Goal: Information Seeking & Learning: Check status

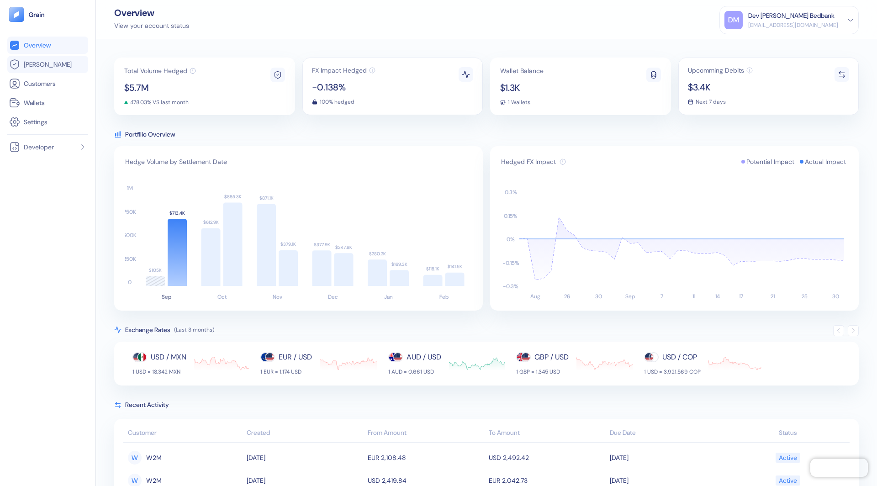
click at [64, 66] on link "[PERSON_NAME]" at bounding box center [47, 64] width 77 height 11
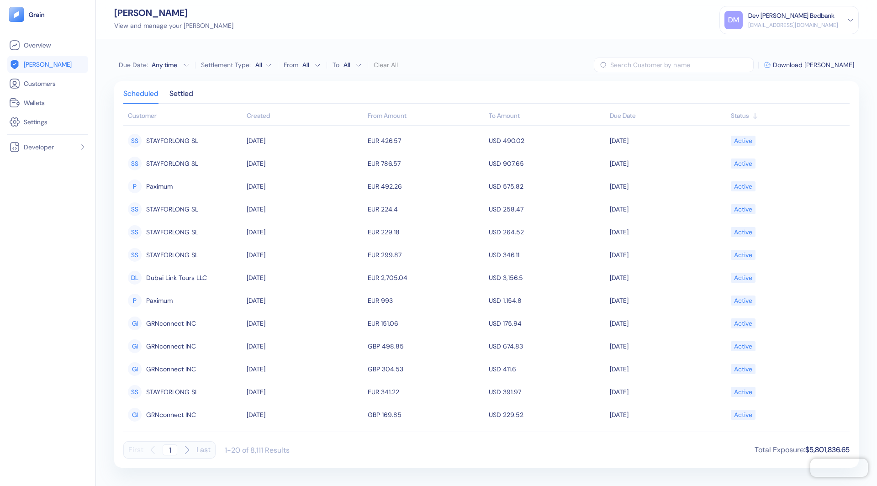
click at [616, 117] on div "Due Date" at bounding box center [668, 116] width 117 height 10
click at [179, 64] on button "Due Date : Any time" at bounding box center [154, 64] width 71 height 9
click at [126, 109] on button "1" at bounding box center [129, 109] width 11 height 11
click at [139, 156] on button "30" at bounding box center [140, 160] width 11 height 11
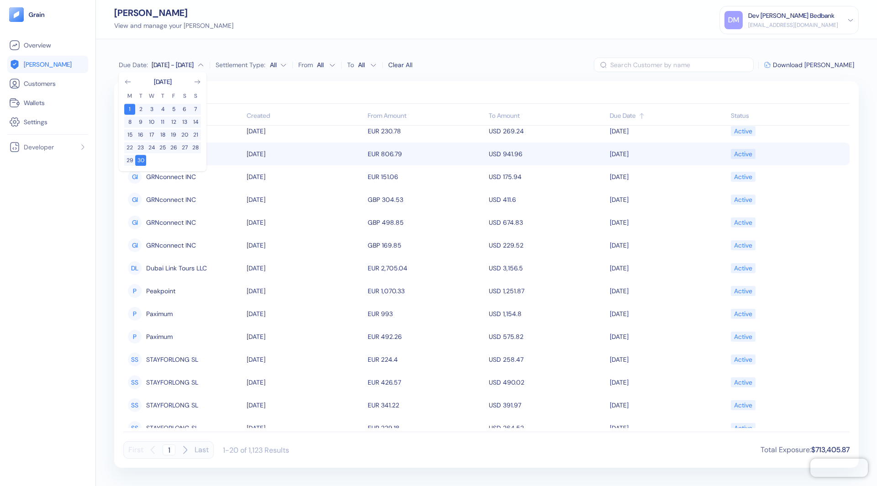
scroll to position [157, 0]
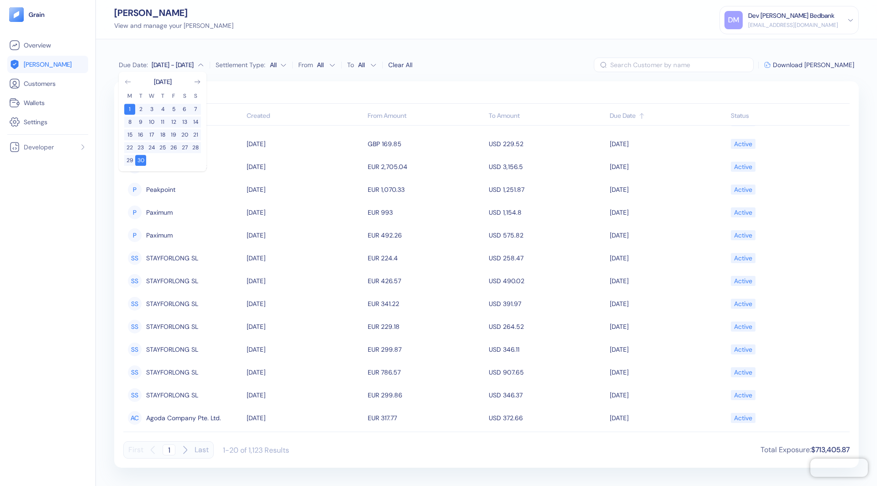
click at [128, 79] on icon "Go to previous month" at bounding box center [127, 81] width 7 height 7
click at [173, 107] on button "1" at bounding box center [173, 109] width 11 height 11
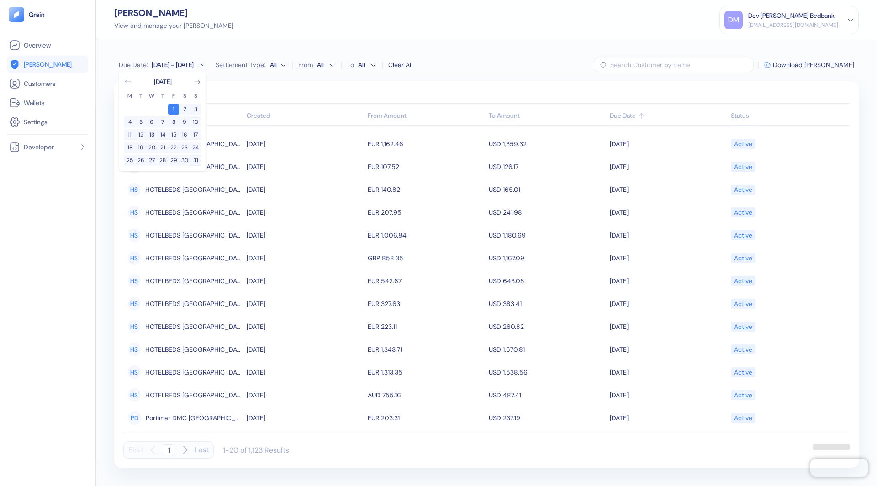
click at [194, 160] on button "31" at bounding box center [195, 160] width 11 height 11
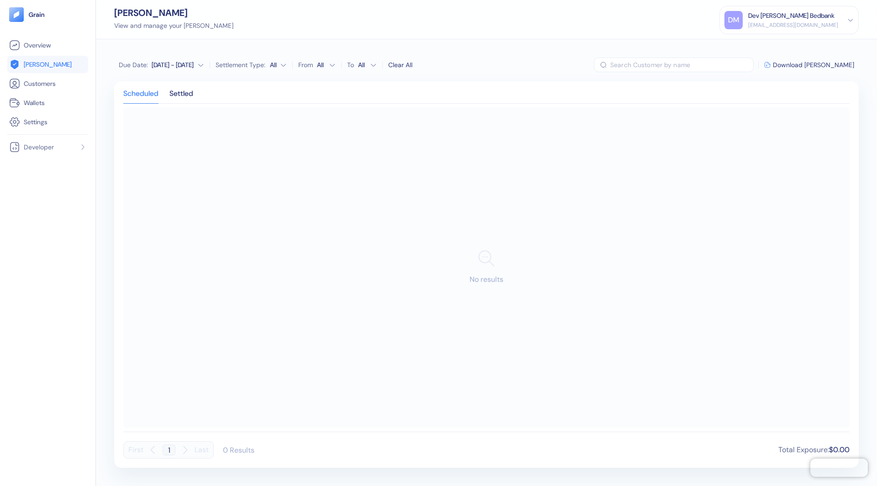
click at [291, 69] on div "Due Date : [DATE] - [DATE] Settlement Type: All From All To All Clear All" at bounding box center [266, 65] width 294 height 15
click at [180, 90] on div "Settled" at bounding box center [182, 96] width 24 height 13
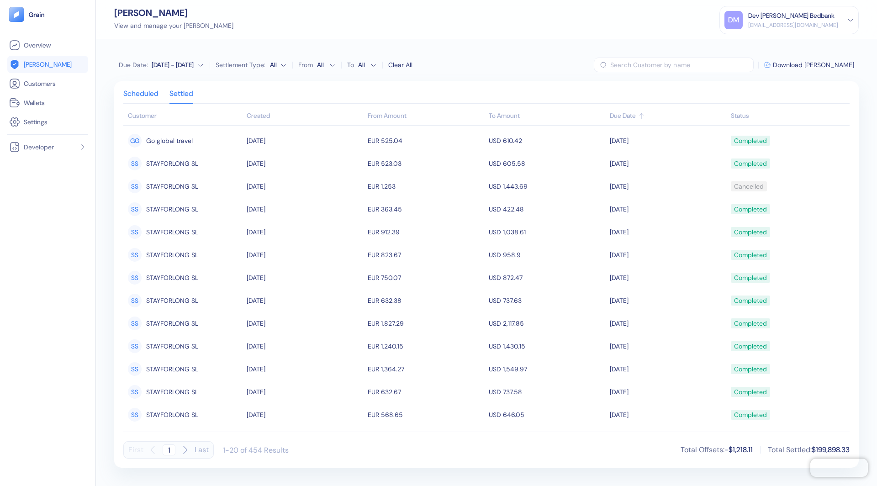
click at [144, 90] on div "Scheduled" at bounding box center [140, 96] width 35 height 13
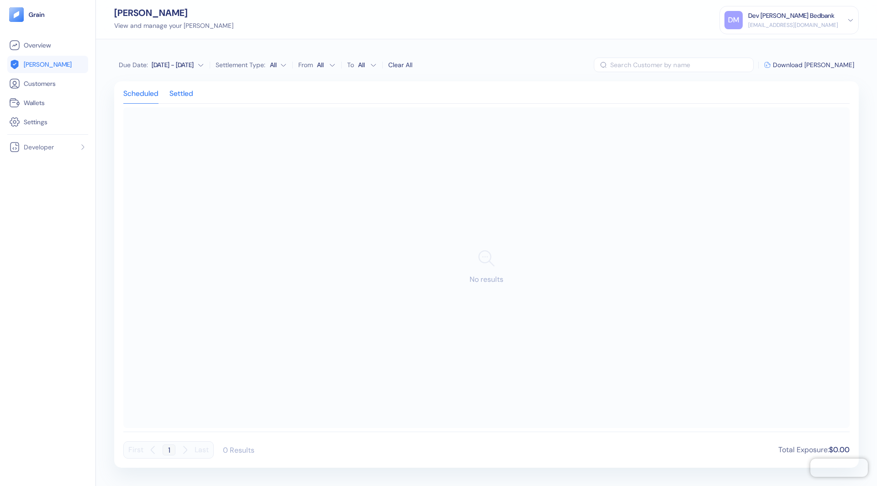
click at [184, 98] on div "Settled" at bounding box center [182, 96] width 24 height 13
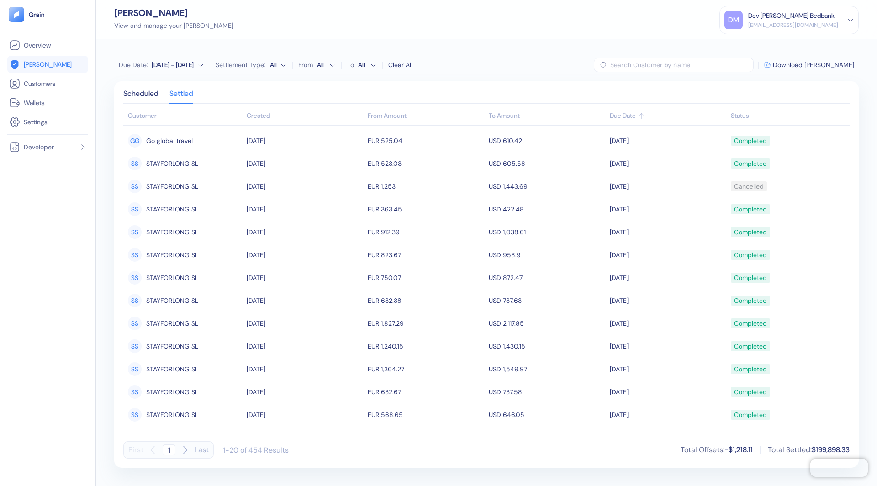
click at [199, 64] on icon "button" at bounding box center [200, 65] width 7 height 7
click at [197, 82] on icon "Go to next month" at bounding box center [197, 82] width 5 height 4
click at [132, 108] on button "1" at bounding box center [129, 109] width 11 height 11
click at [143, 160] on button "30" at bounding box center [140, 160] width 11 height 11
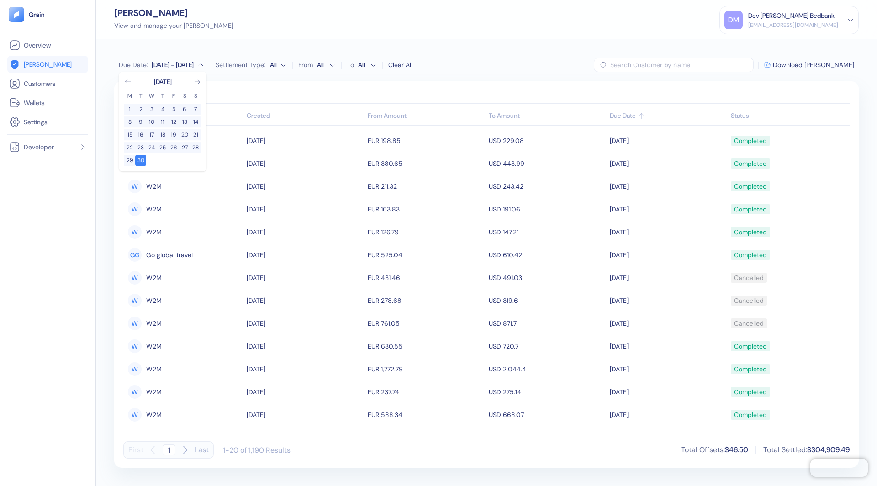
click at [224, 80] on div "Due Date : [DATE] - Sep [DATE] M T W T F S S 1 2 3 4 5 6 7 8 9 10 11 12 13 14 1…" at bounding box center [486, 262] width 781 height 447
click at [127, 100] on div "Scheduled" at bounding box center [140, 96] width 35 height 13
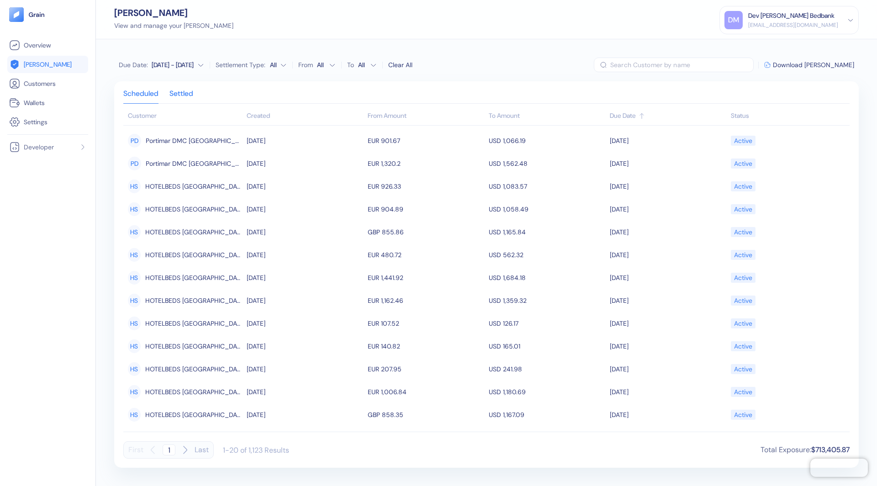
click at [186, 90] on div "Settled" at bounding box center [182, 96] width 24 height 13
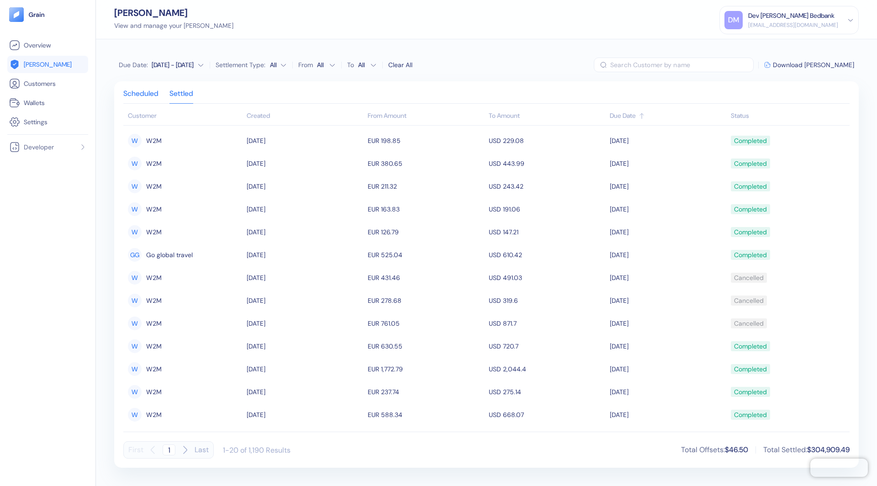
click at [145, 90] on div "Scheduled" at bounding box center [140, 96] width 35 height 13
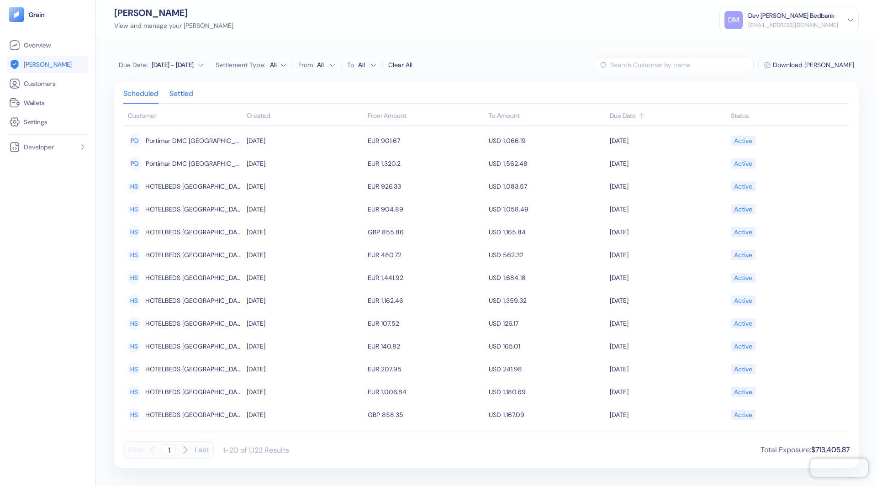
click at [177, 90] on div "Settled" at bounding box center [182, 96] width 24 height 13
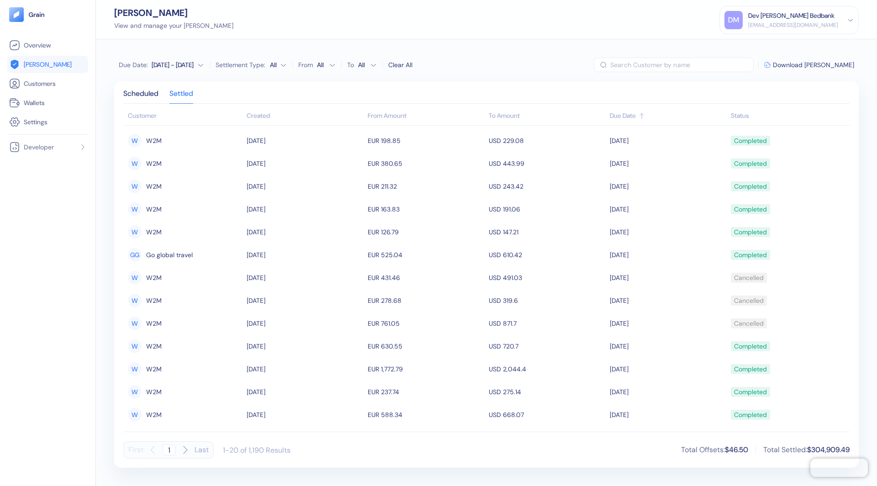
click at [167, 67] on div "[DATE] - [DATE]" at bounding box center [173, 64] width 42 height 9
click at [196, 84] on icon "Go to next month" at bounding box center [197, 81] width 7 height 7
click at [131, 106] on button "1" at bounding box center [129, 109] width 11 height 11
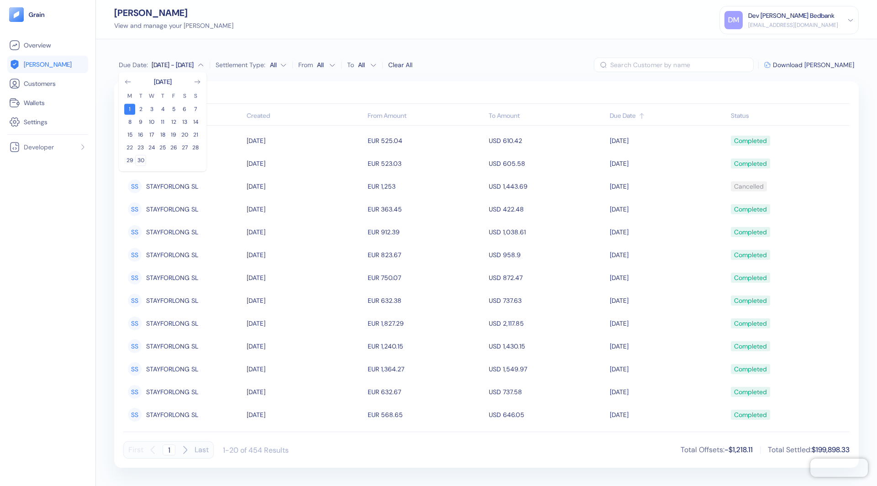
click at [142, 159] on button "30" at bounding box center [140, 160] width 11 height 11
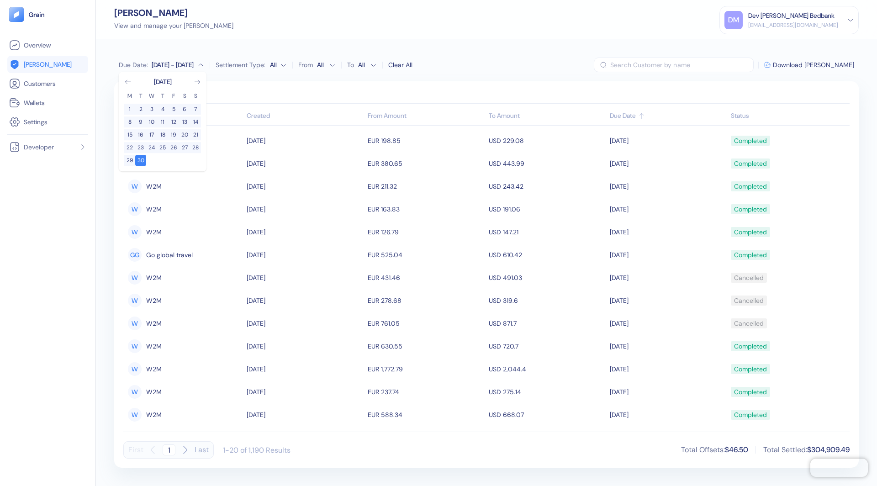
click at [302, 84] on div "Scheduled Settled Customer Created From Amount To Amount Due Date Status W W2M …" at bounding box center [486, 274] width 745 height 387
click at [144, 90] on div "Scheduled" at bounding box center [140, 96] width 35 height 13
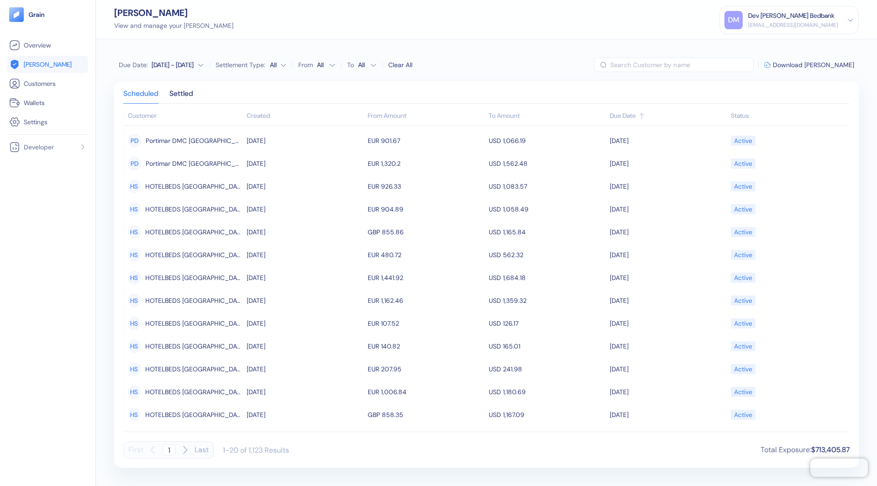
click at [177, 58] on div "Due Date : [DATE] - [DATE] Settlement Type: All From All To All Clear All" at bounding box center [266, 65] width 294 height 15
click at [170, 70] on div "Due Date : [DATE] - [DATE] Settlement Type: All From All To All Clear All" at bounding box center [266, 65] width 294 height 15
click at [171, 68] on div "[DATE] - [DATE]" at bounding box center [173, 64] width 42 height 9
click at [195, 81] on icon "Go to next month" at bounding box center [197, 81] width 7 height 7
click at [133, 105] on button "1" at bounding box center [129, 109] width 11 height 11
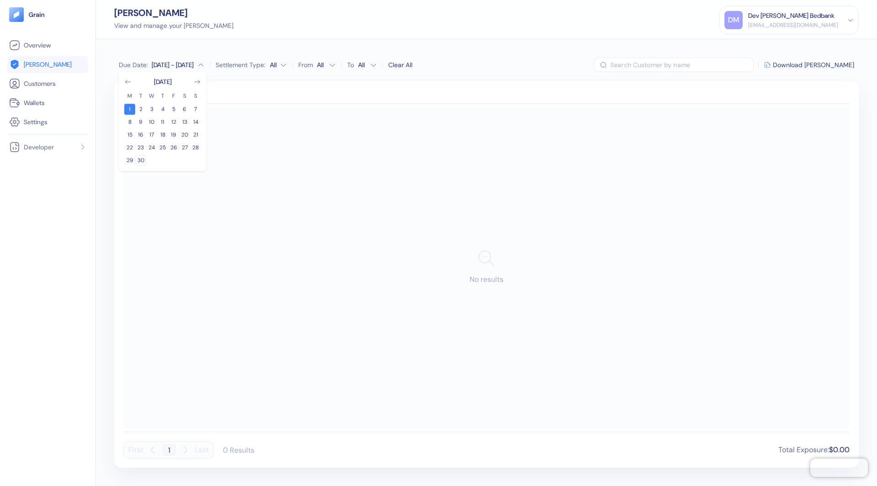
click at [138, 159] on button "30" at bounding box center [140, 160] width 11 height 11
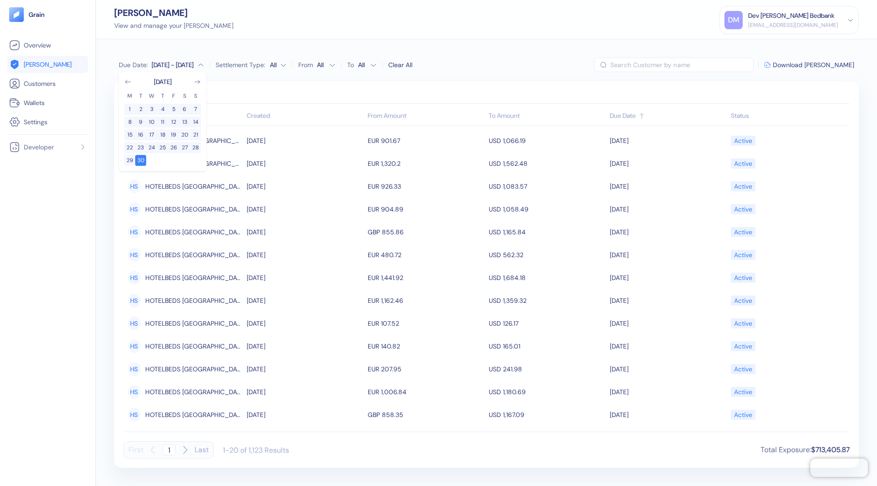
click at [236, 74] on div "Due Date : [DATE] - Sep [DATE] M T W T F S S 1 2 3 4 5 6 7 8 9 10 11 12 13 14 1…" at bounding box center [486, 262] width 781 height 447
click at [188, 93] on div "Settled" at bounding box center [182, 96] width 24 height 13
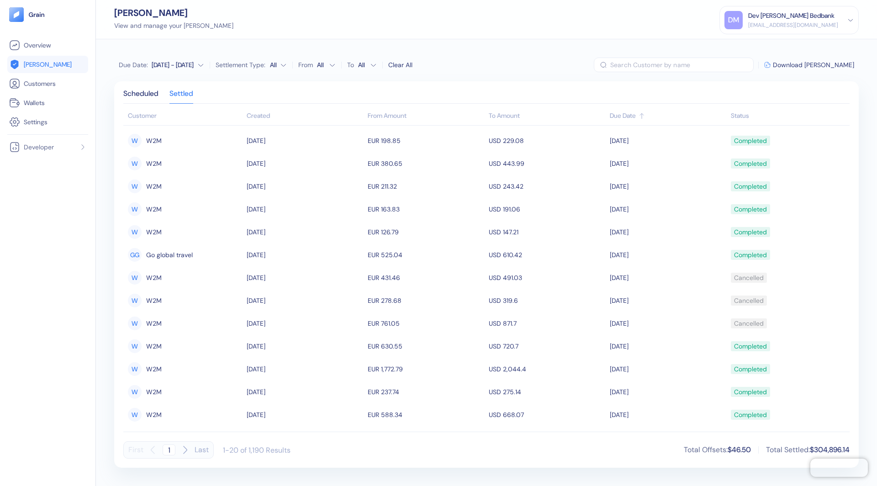
click at [168, 68] on div "[DATE] - [DATE]" at bounding box center [173, 64] width 42 height 9
click at [173, 106] on button "1" at bounding box center [173, 109] width 11 height 11
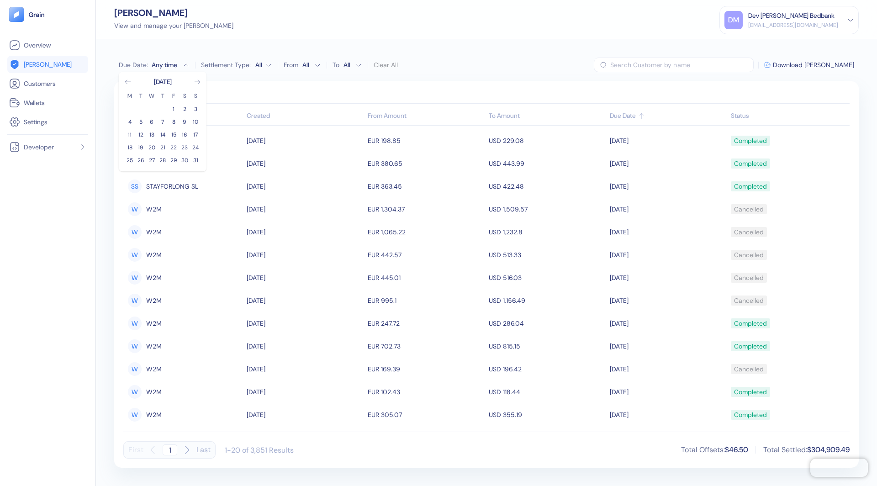
click at [198, 83] on icon "Go to next month" at bounding box center [197, 82] width 5 height 4
click at [128, 107] on button "1" at bounding box center [129, 109] width 11 height 11
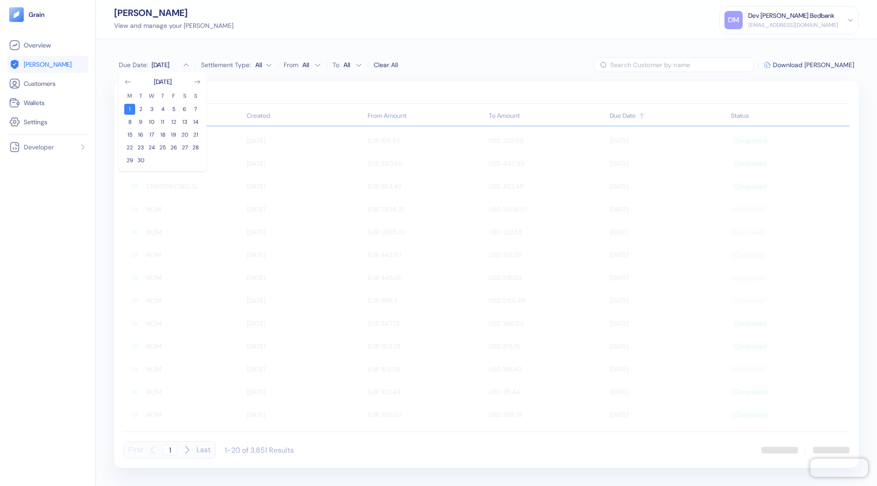
click at [146, 159] on td at bounding box center [151, 160] width 11 height 11
click at [142, 159] on button "30" at bounding box center [140, 160] width 11 height 11
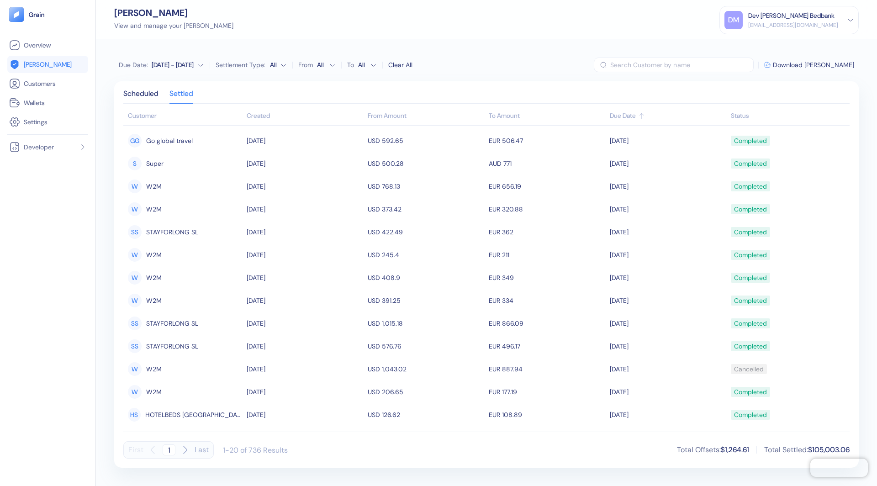
click at [312, 79] on div "Due Date : [DATE] - [DATE] Settlement Type: All From All To All Clear All ​ Dow…" at bounding box center [486, 262] width 781 height 447
click at [147, 88] on div "Scheduled Settled Customer Created From Amount To Amount Due Date Status GG Go …" at bounding box center [486, 274] width 745 height 387
click at [139, 92] on div "Scheduled" at bounding box center [140, 96] width 35 height 13
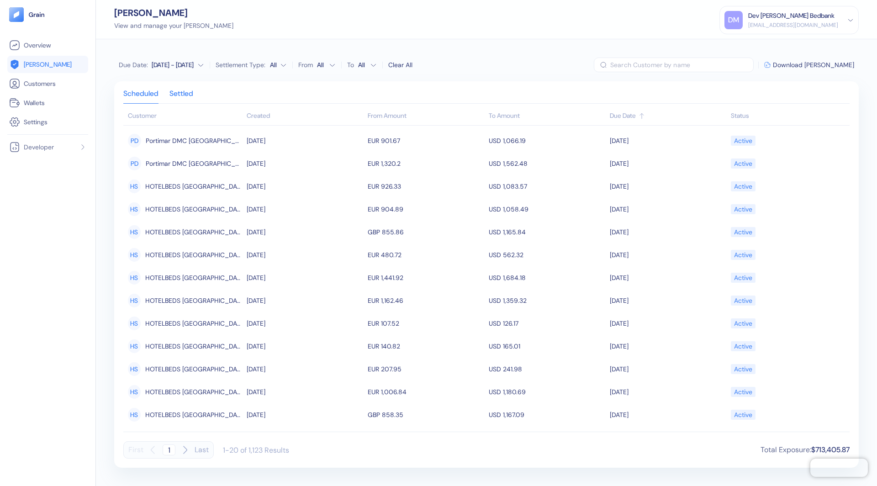
click at [179, 93] on div "Settled" at bounding box center [182, 96] width 24 height 13
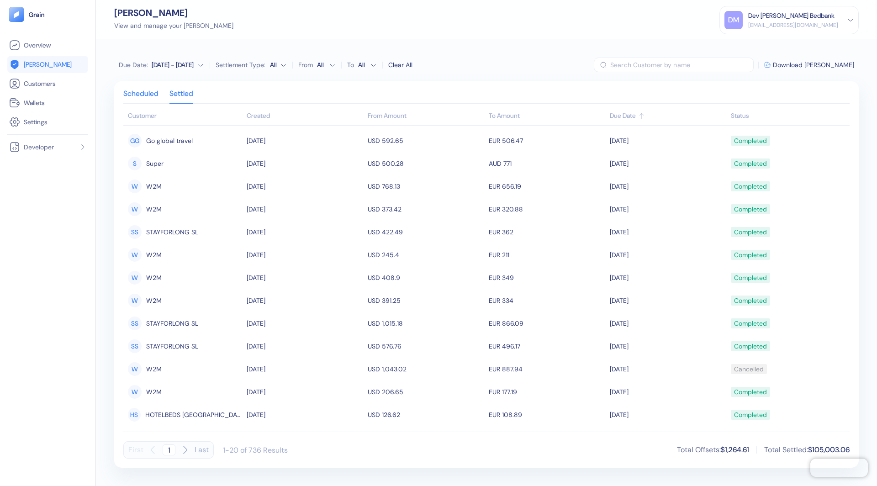
click at [147, 95] on div "Scheduled" at bounding box center [140, 96] width 35 height 13
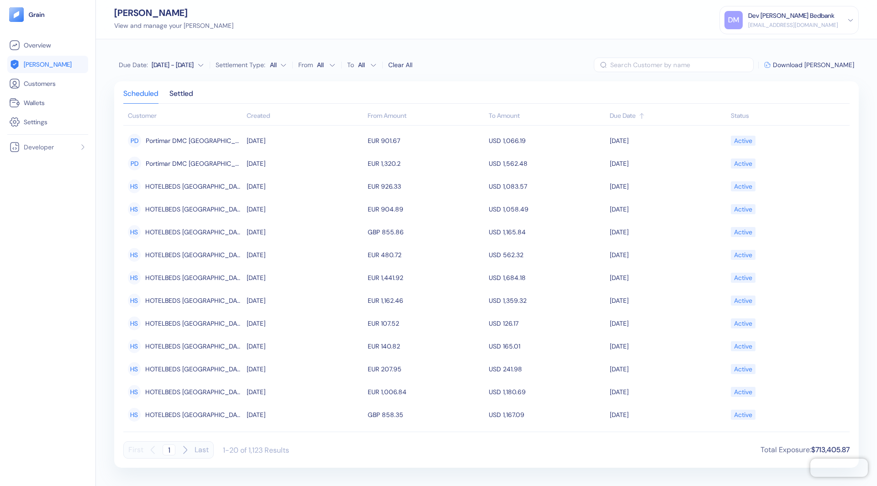
click at [202, 64] on icon "button" at bounding box center [200, 65] width 7 height 7
click at [129, 81] on icon "Go to previous month" at bounding box center [127, 81] width 7 height 7
click at [175, 106] on button "1" at bounding box center [173, 109] width 11 height 11
click at [192, 159] on button "31" at bounding box center [195, 160] width 11 height 11
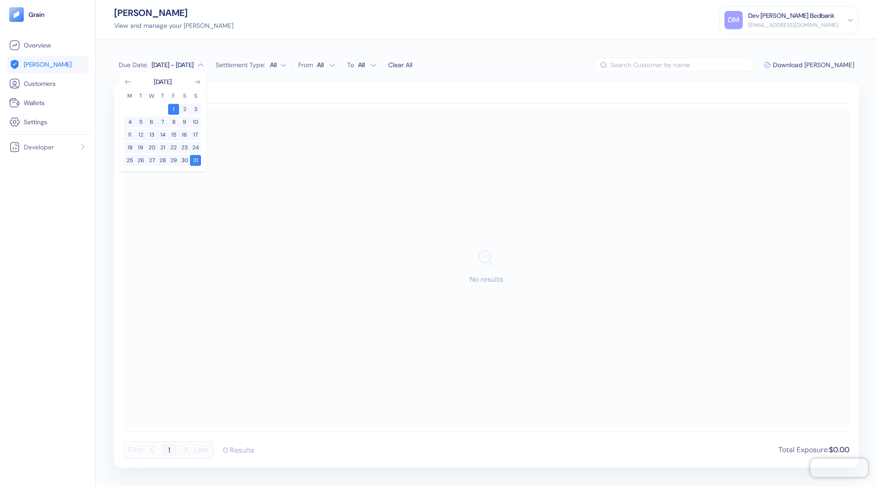
click at [225, 81] on div "Scheduled Settled No results First 1 Last 0 Results Total Exposure : $0.00" at bounding box center [486, 274] width 745 height 387
click at [172, 93] on div "Settled" at bounding box center [182, 96] width 24 height 13
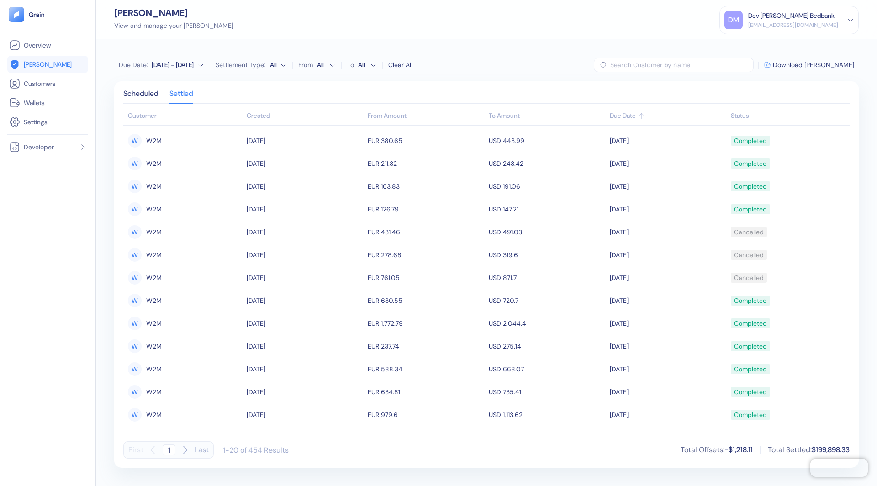
click at [181, 61] on div "[DATE] - [DATE]" at bounding box center [173, 64] width 42 height 9
click at [384, 41] on div "Due Date : [DATE] - Aug [DATE] M T W T F S S 1 2 3 4 5 6 7 8 9 10 11 12 13 14 1…" at bounding box center [486, 262] width 781 height 447
click at [175, 61] on div "[DATE] - [DATE]" at bounding box center [173, 64] width 42 height 9
click at [198, 87] on div "[DATE] M T W T F S S 1 2 3 4 5 6 7 8 9 10 11 12 13 14 15 16 17 18 19 20 21 22 2…" at bounding box center [162, 121] width 77 height 89
click at [196, 80] on icon "Go to next month" at bounding box center [197, 81] width 7 height 7
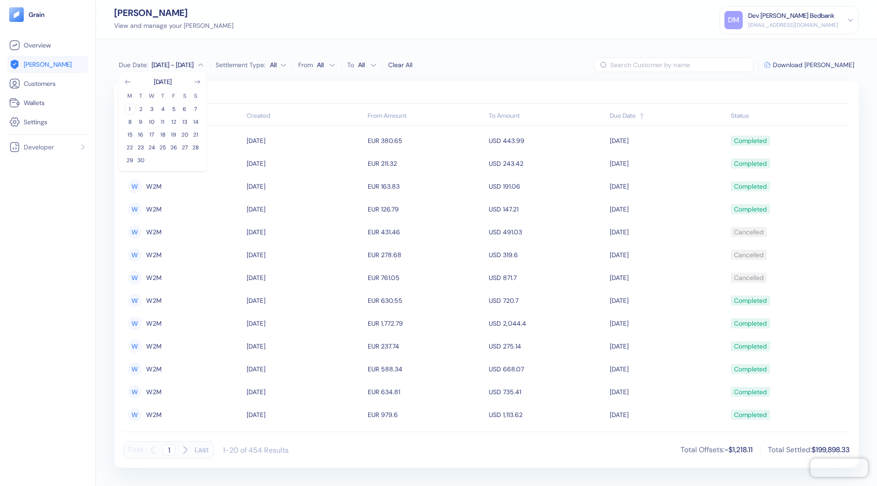
click at [131, 106] on button "1" at bounding box center [129, 109] width 11 height 11
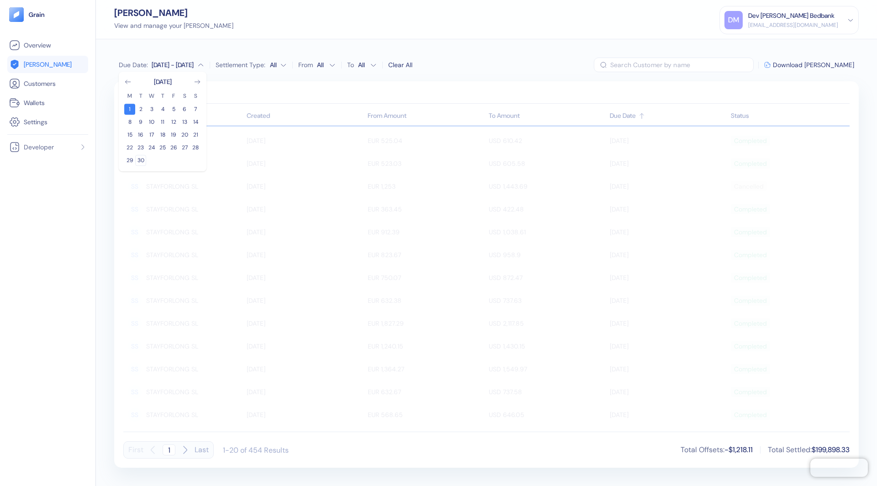
click at [138, 162] on button "30" at bounding box center [140, 160] width 11 height 11
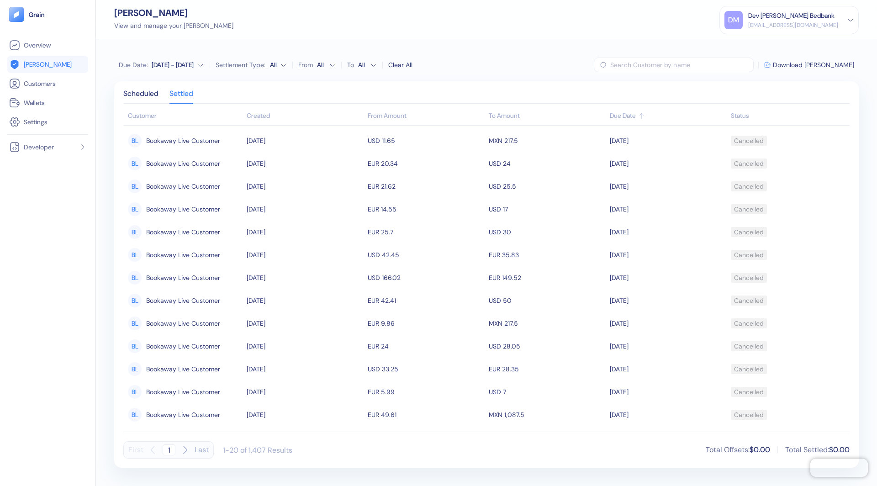
click at [267, 43] on div "Due Date : [DATE] - [DATE] Settlement Type: All From All To All Clear All ​ Dow…" at bounding box center [486, 262] width 781 height 447
click at [744, 114] on div "Status" at bounding box center [788, 116] width 114 height 10
click at [148, 98] on div "Scheduled" at bounding box center [140, 96] width 35 height 13
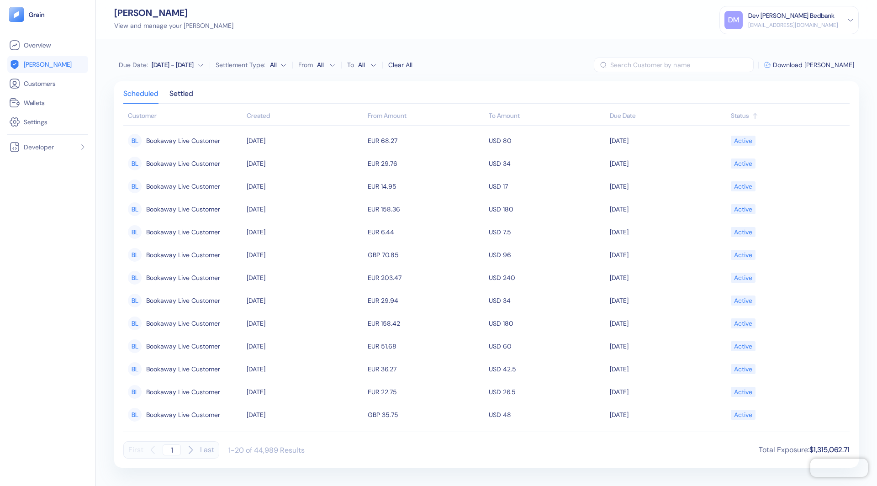
click at [199, 62] on icon "button" at bounding box center [200, 65] width 7 height 7
click at [197, 80] on icon "Go to next month" at bounding box center [197, 81] width 7 height 7
click at [130, 108] on button "1" at bounding box center [129, 109] width 11 height 11
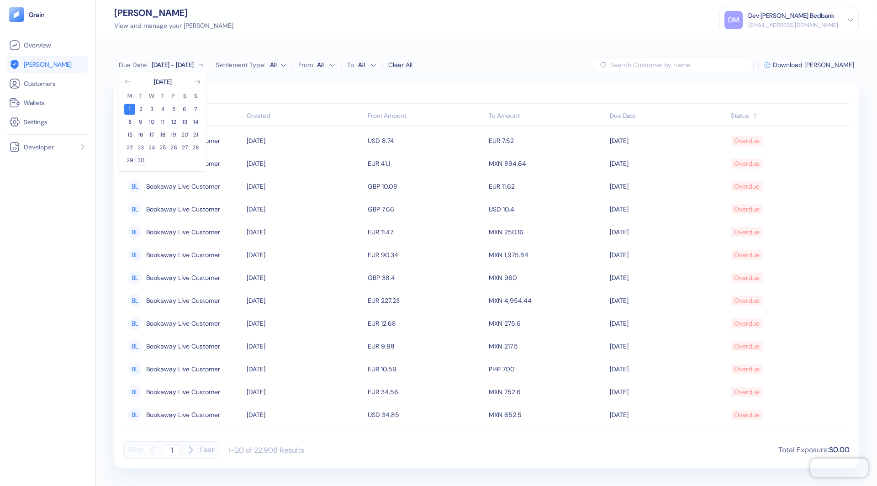
click at [140, 159] on button "30" at bounding box center [140, 160] width 11 height 11
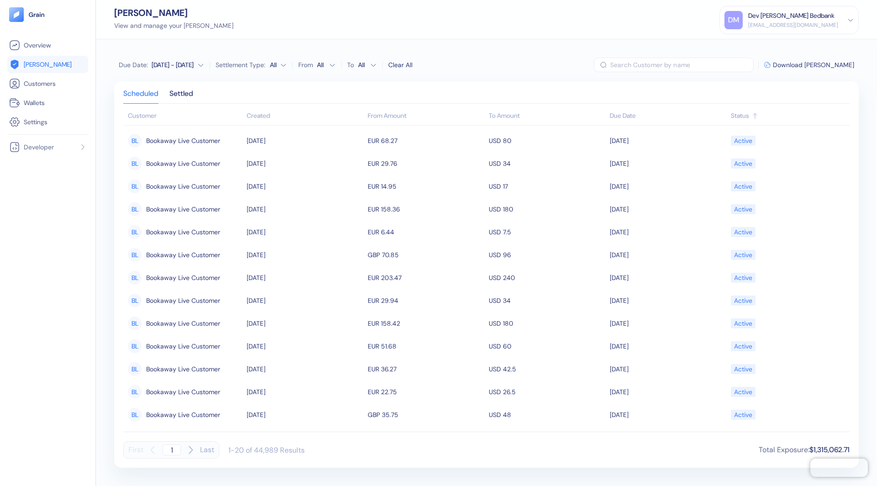
click at [427, 95] on div "Scheduled Settled" at bounding box center [486, 96] width 727 height 13
click at [734, 116] on div "Status" at bounding box center [788, 116] width 114 height 10
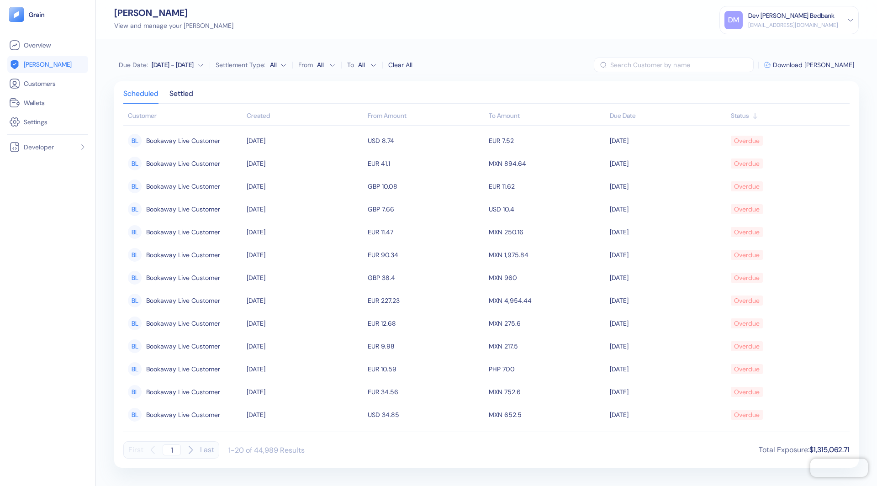
click at [190, 451] on icon "button" at bounding box center [190, 450] width 11 height 11
click at [153, 452] on icon "button" at bounding box center [153, 450] width 11 height 11
click at [746, 118] on div "Status" at bounding box center [788, 116] width 114 height 10
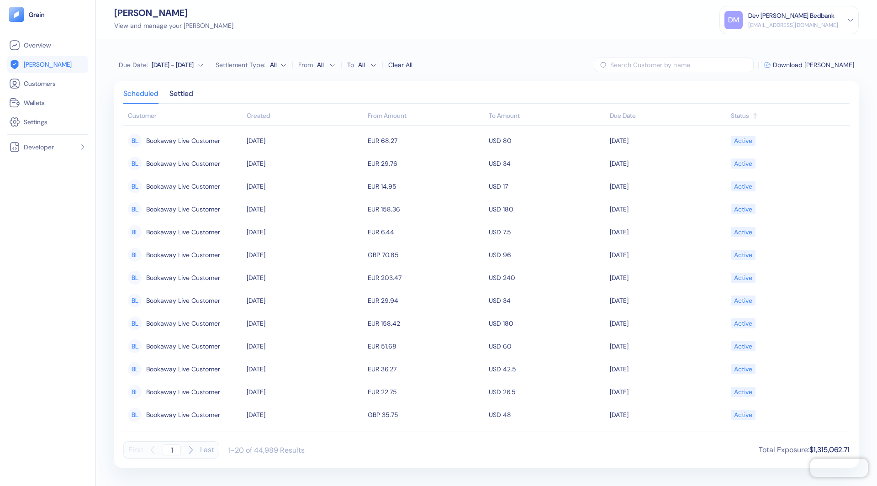
click at [193, 451] on icon "button" at bounding box center [190, 450] width 11 height 11
type input "3"
click at [28, 43] on span "Overview" at bounding box center [37, 45] width 27 height 9
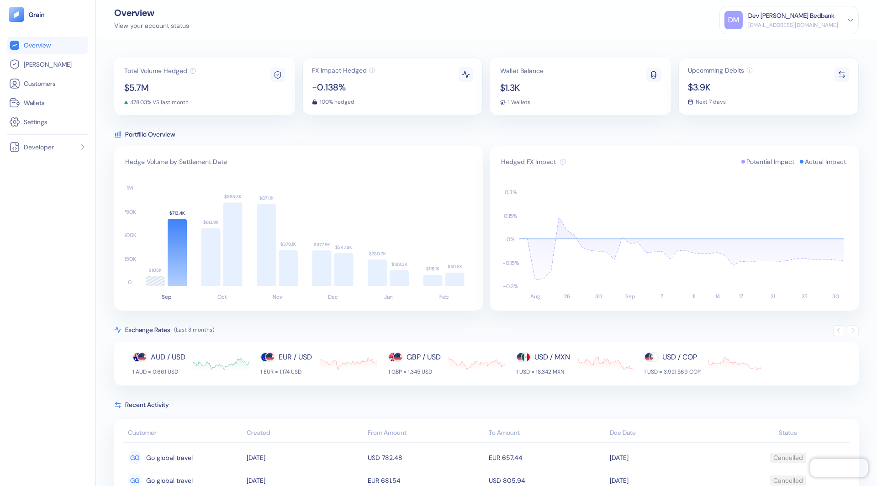
click at [854, 18] on icon at bounding box center [851, 20] width 6 height 6
click at [766, 46] on div "Sign Out" at bounding box center [789, 42] width 129 height 15
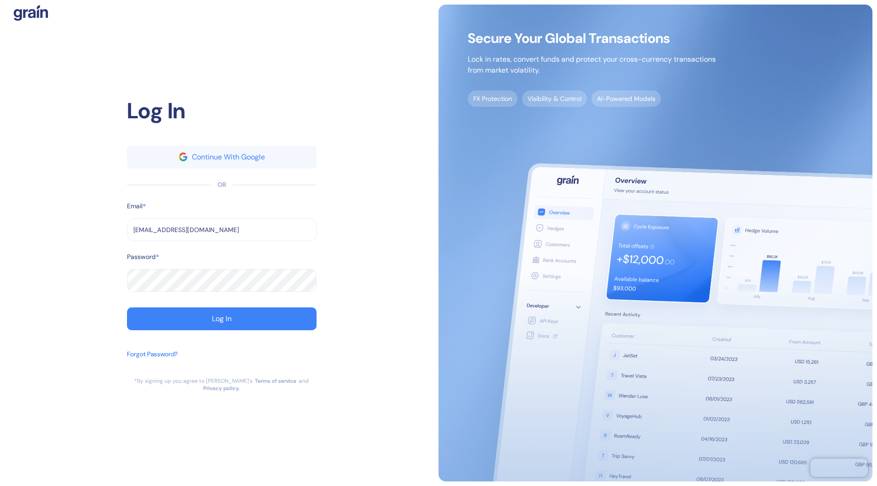
type input "dev+travelier@grainfinance.co"
